Goal: Communication & Community: Connect with others

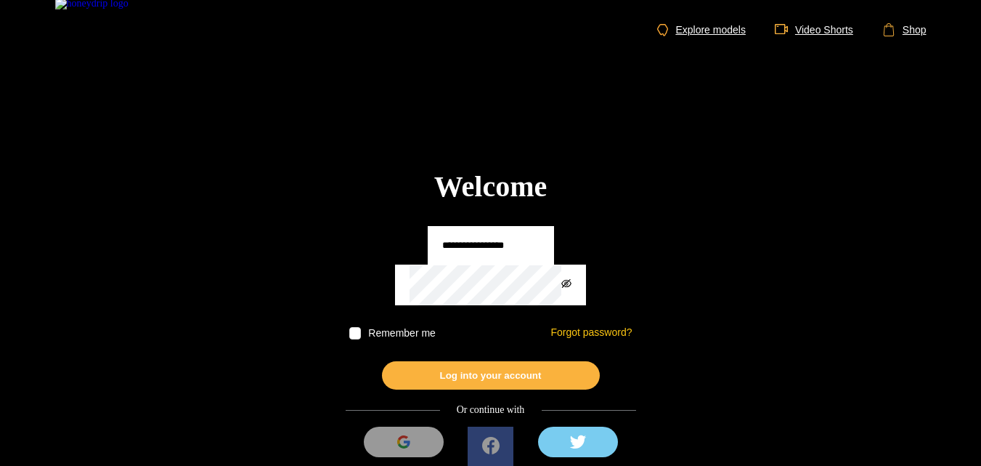
click at [447, 242] on input "text" at bounding box center [491, 245] width 126 height 39
click at [343, 315] on section "Welcome Remember me Forgot password? Log into your account Or continue with Sig…" at bounding box center [490, 246] width 981 height 493
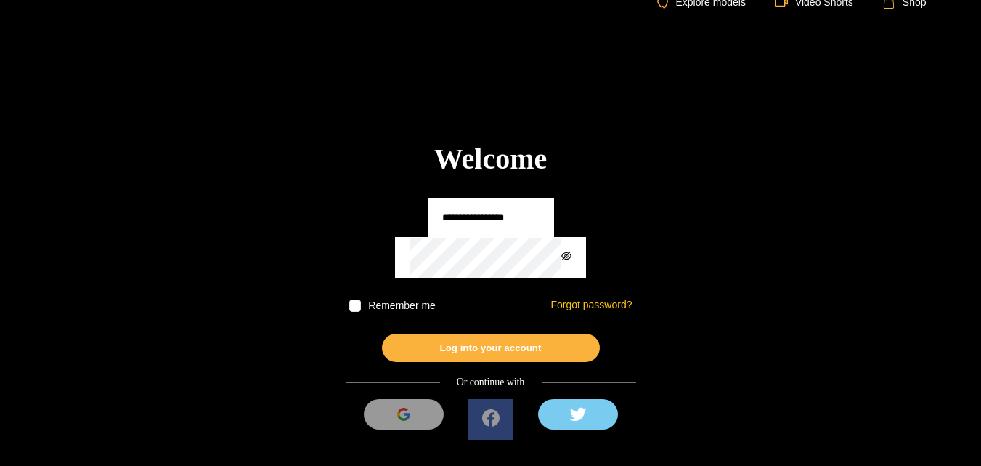
click at [546, 410] on button at bounding box center [578, 414] width 80 height 31
click at [578, 418] on icon at bounding box center [577, 413] width 17 height 13
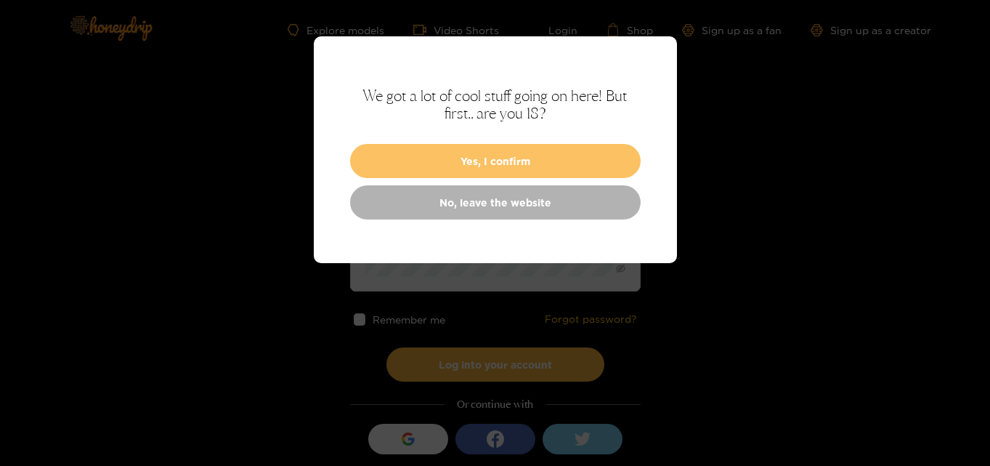
type input "********"
click at [482, 159] on button "Yes, I confirm" at bounding box center [495, 161] width 291 height 34
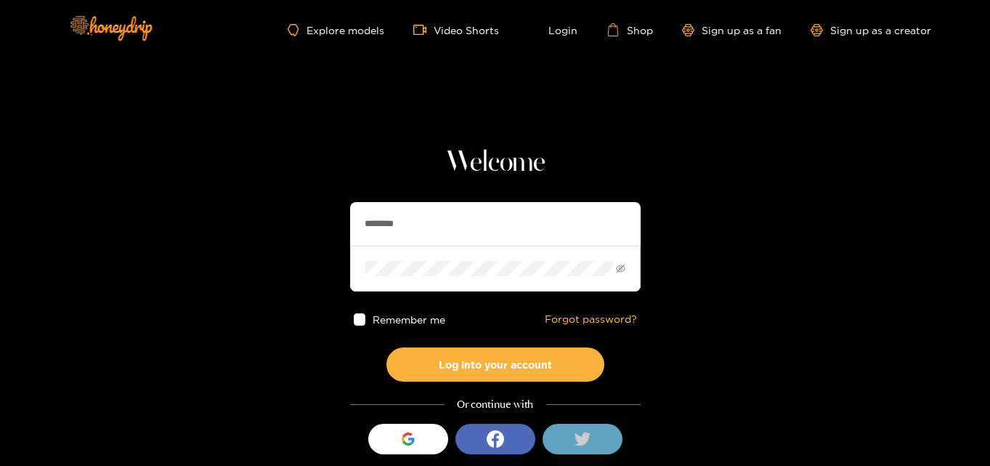
click at [580, 430] on button at bounding box center [583, 438] width 80 height 31
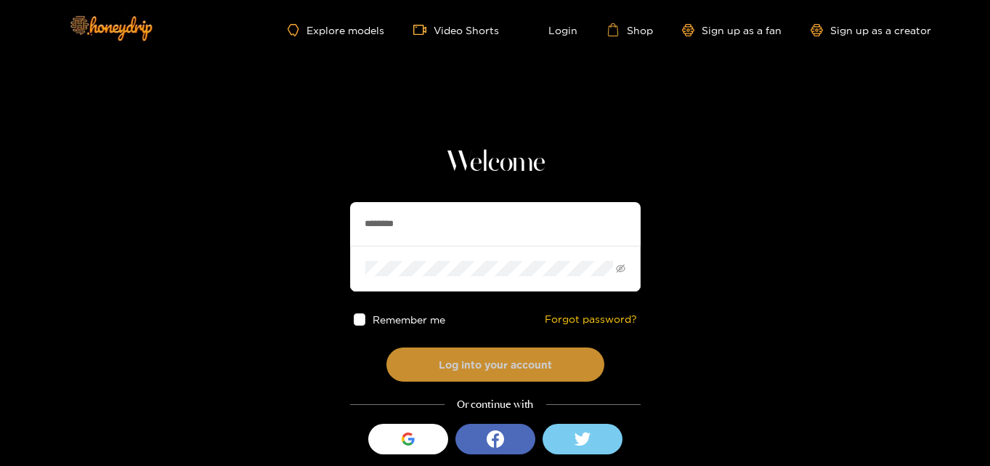
click at [444, 372] on button "Log into your account" at bounding box center [495, 364] width 218 height 34
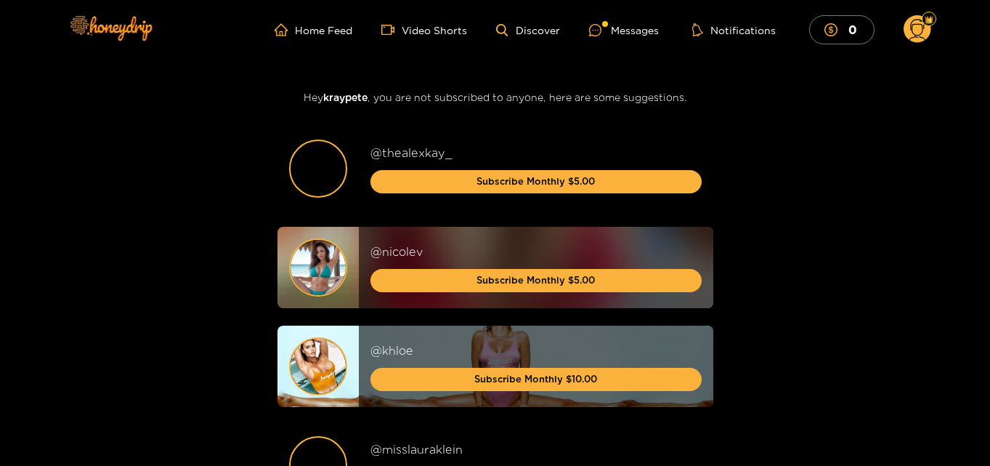
click at [644, 20] on ul "Home Feed Video Shorts Discover Messages Notifications 0" at bounding box center [603, 29] width 656 height 29
click at [636, 31] on div "Messages" at bounding box center [624, 30] width 70 height 17
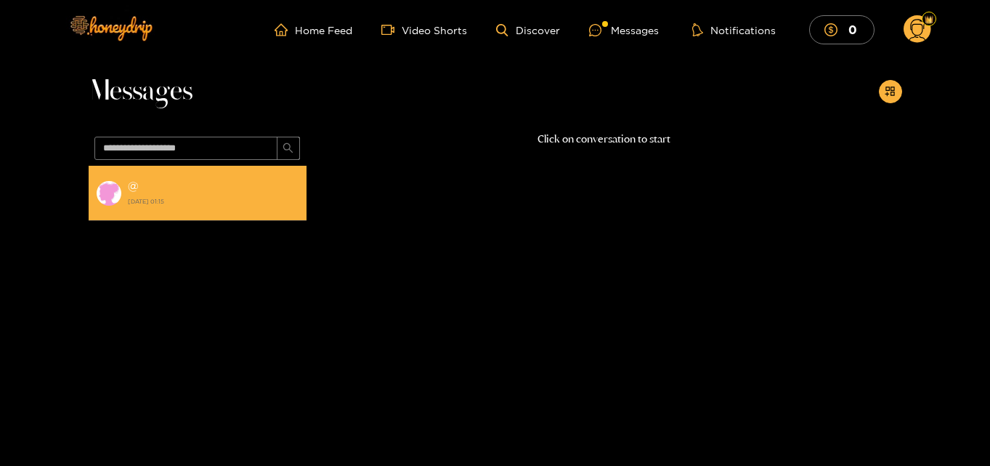
click at [102, 191] on img at bounding box center [109, 193] width 26 height 26
click at [169, 209] on div "@ 5 November 2022 01:15" at bounding box center [213, 193] width 171 height 33
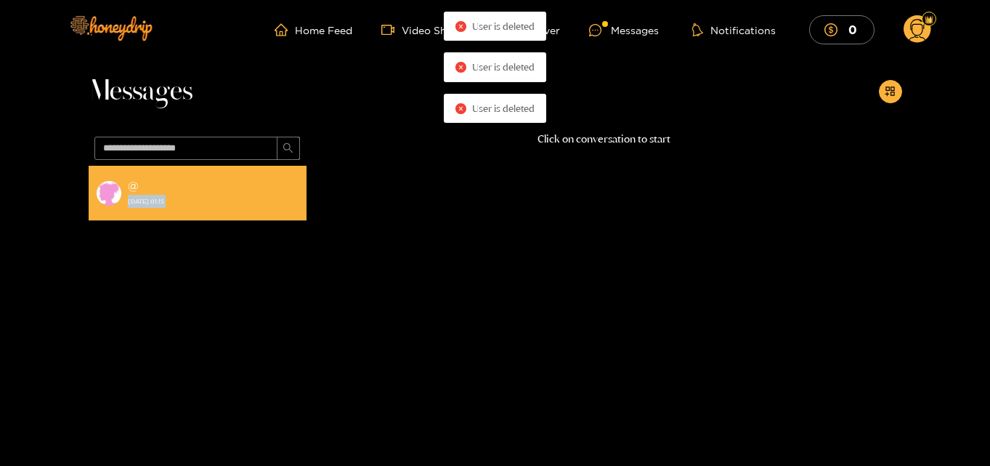
click at [169, 209] on div "@ 5 November 2022 01:15" at bounding box center [213, 193] width 171 height 33
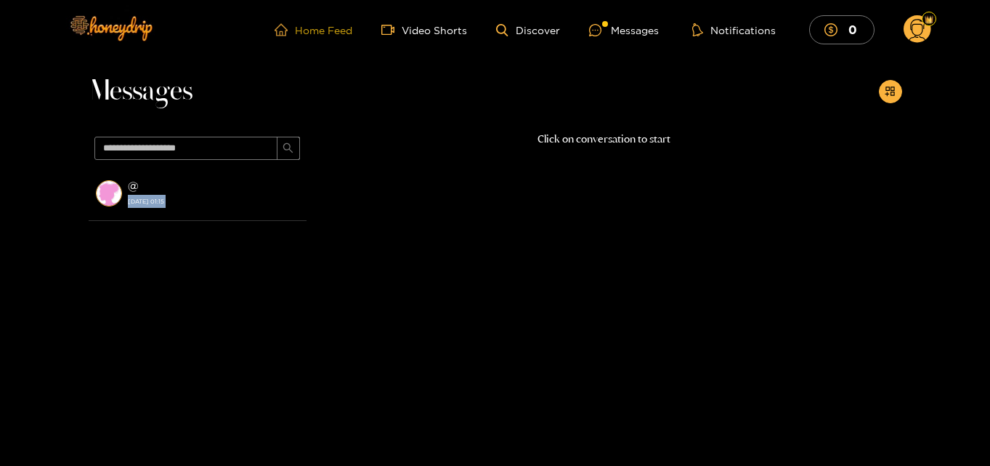
click at [301, 31] on link "Home Feed" at bounding box center [314, 29] width 78 height 13
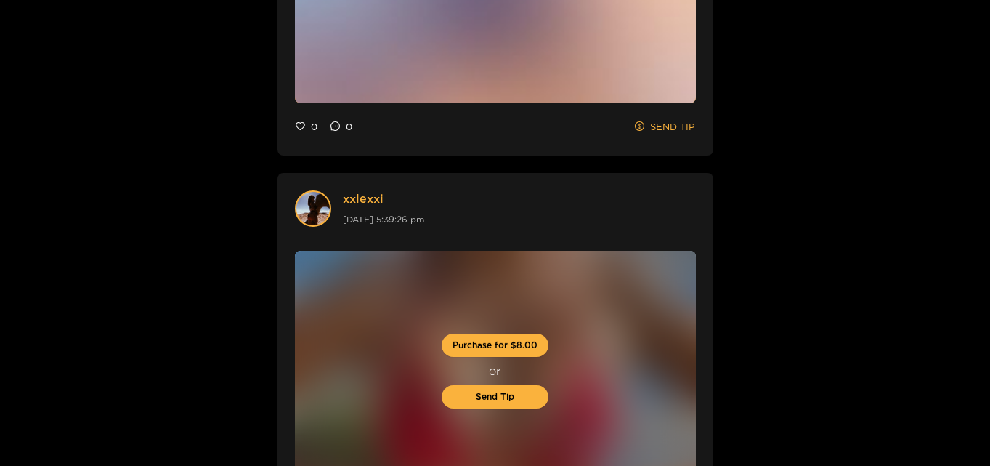
scroll to position [1299, 0]
